Goal: Information Seeking & Learning: Find specific fact

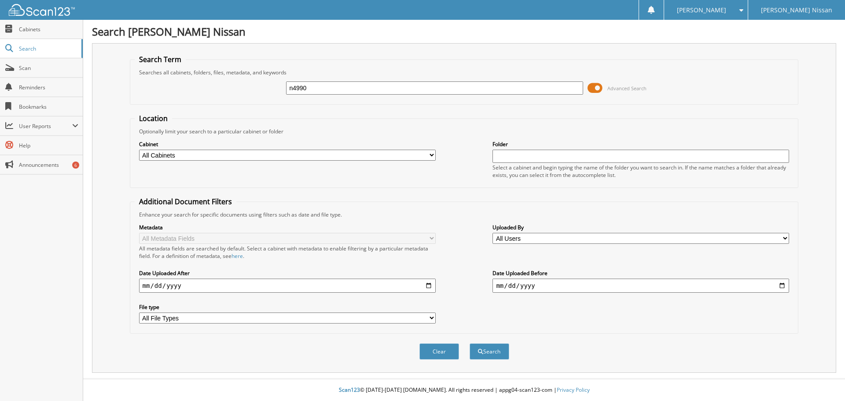
type input "n4990"
click at [470, 343] on button "Search" at bounding box center [490, 351] width 40 height 16
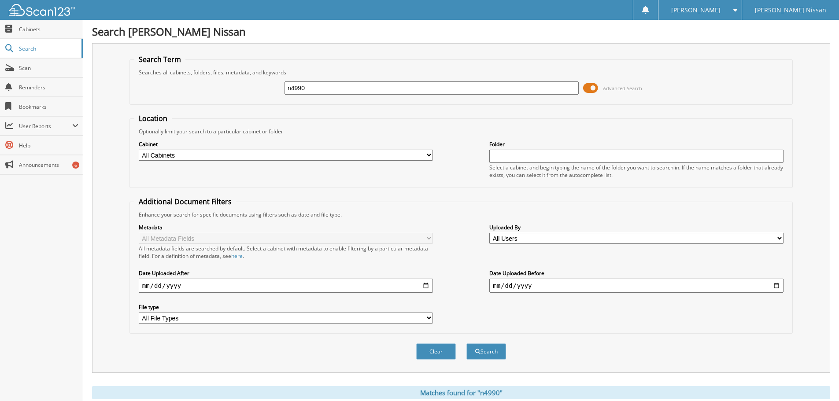
click at [466, 343] on button "Search" at bounding box center [486, 351] width 40 height 16
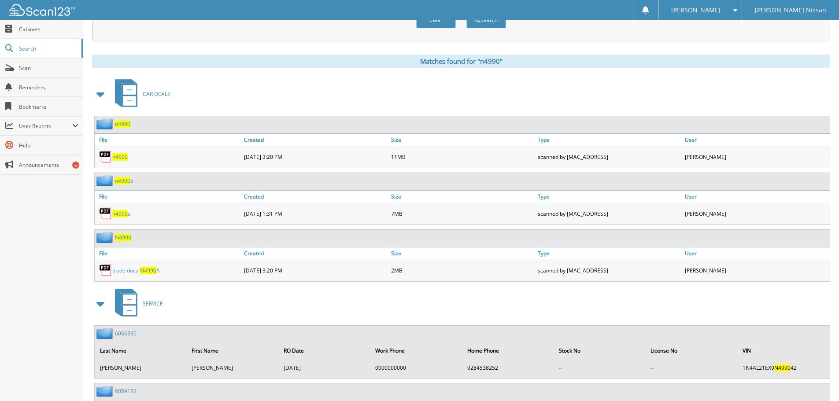
scroll to position [264, 0]
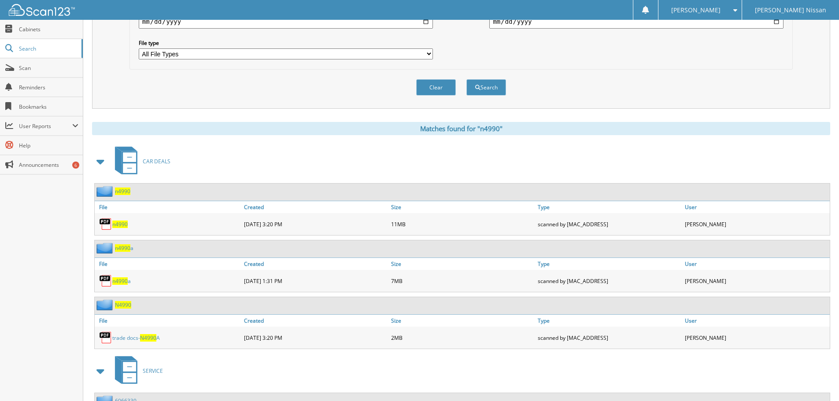
click at [125, 192] on span "n4990" at bounding box center [122, 191] width 15 height 7
